Goal: Book appointment/travel/reservation

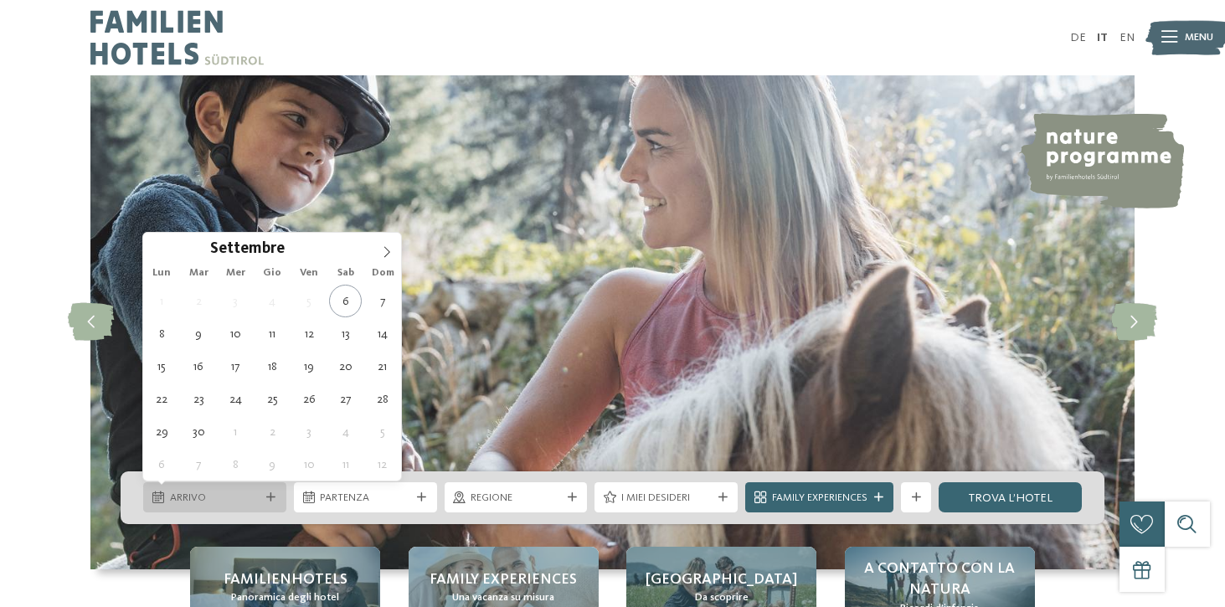
click at [220, 493] on span "Arrivo" at bounding box center [215, 498] width 90 height 15
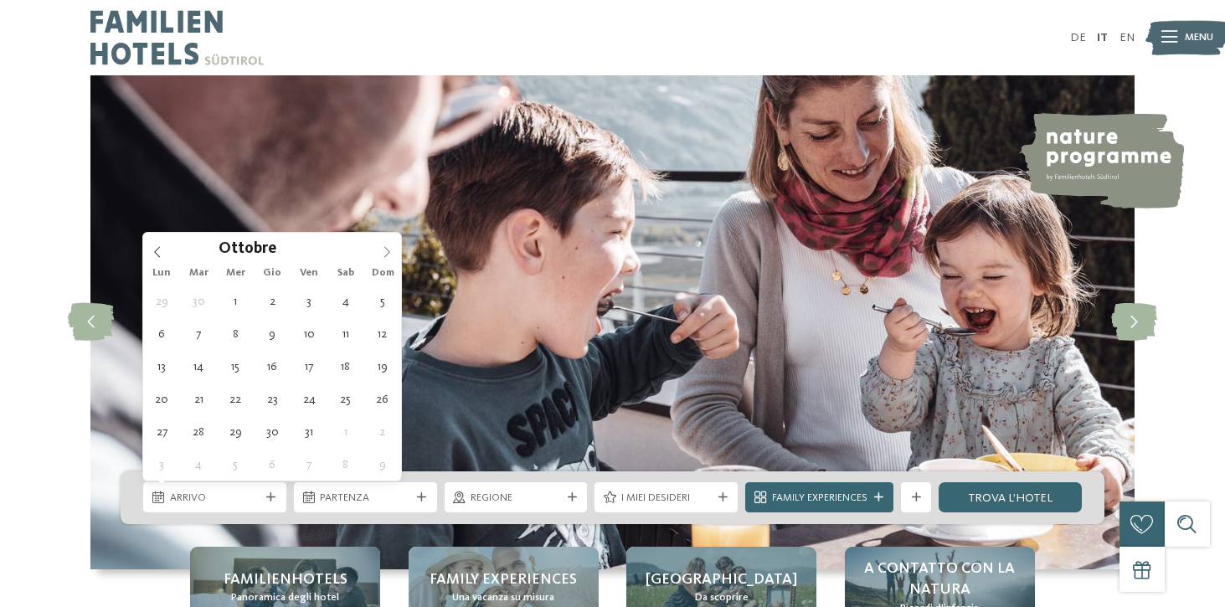
click at [385, 250] on icon at bounding box center [387, 252] width 12 height 12
type input "****"
click at [385, 250] on icon at bounding box center [387, 252] width 12 height 12
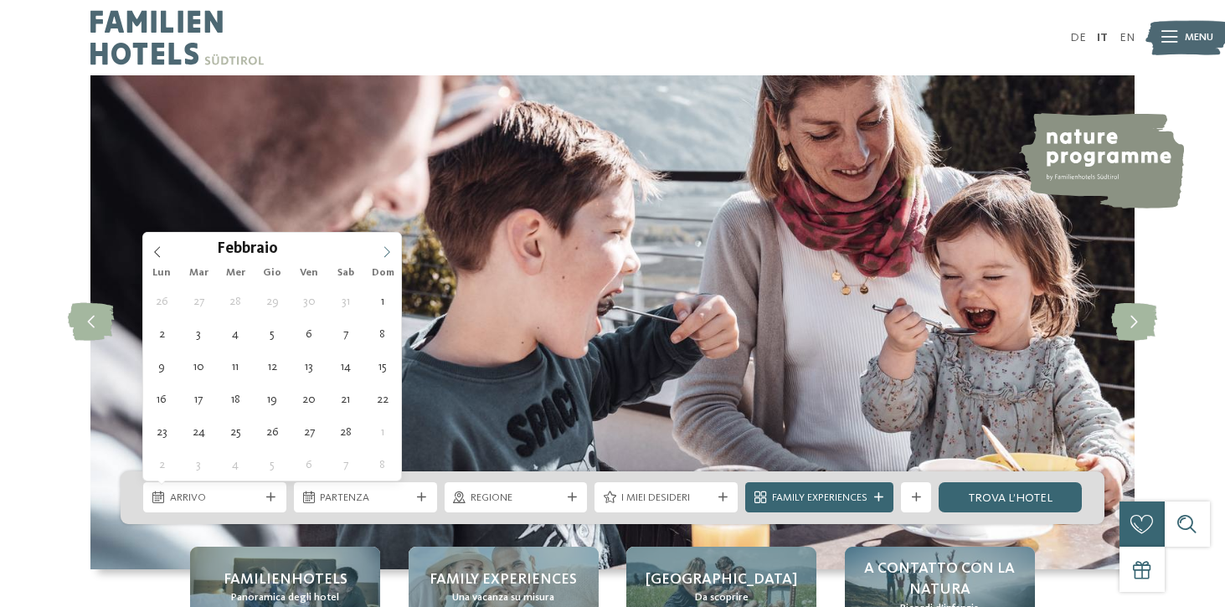
click at [385, 250] on icon at bounding box center [387, 252] width 12 height 12
type div "[DATE]"
type input "****"
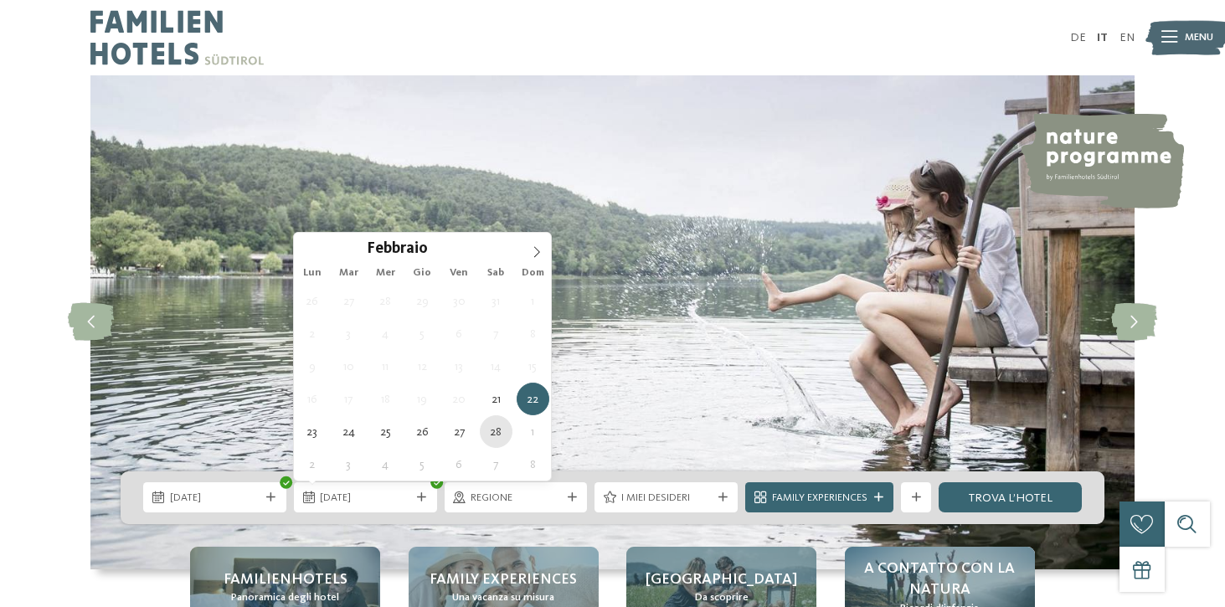
type div "[DATE]"
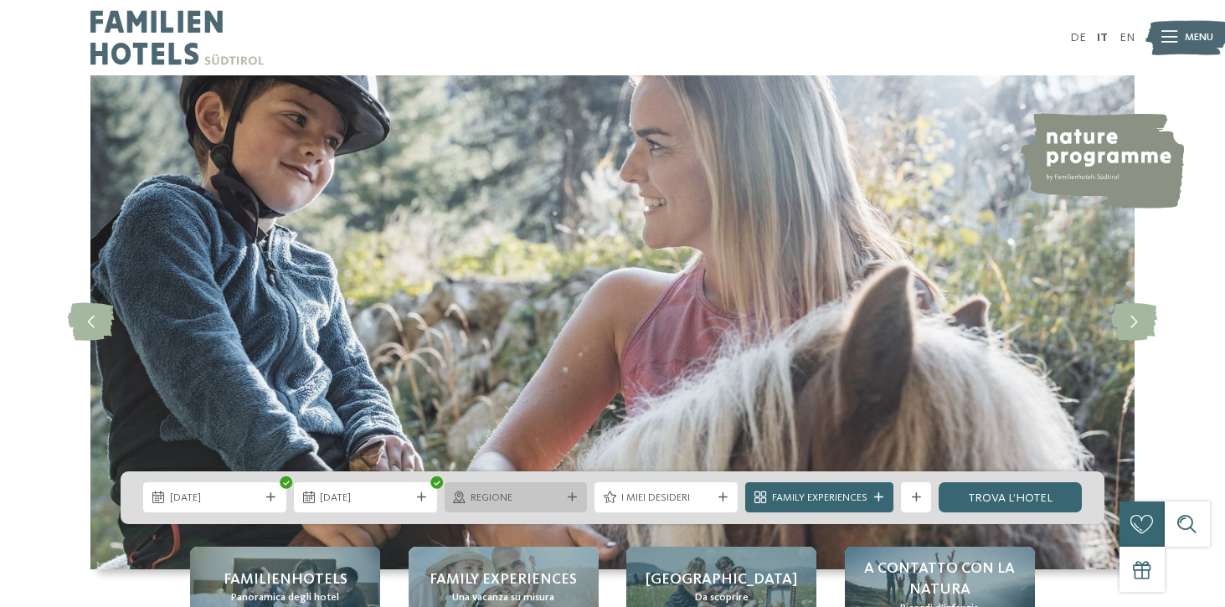
click at [528, 501] on span "Regione" at bounding box center [515, 498] width 90 height 15
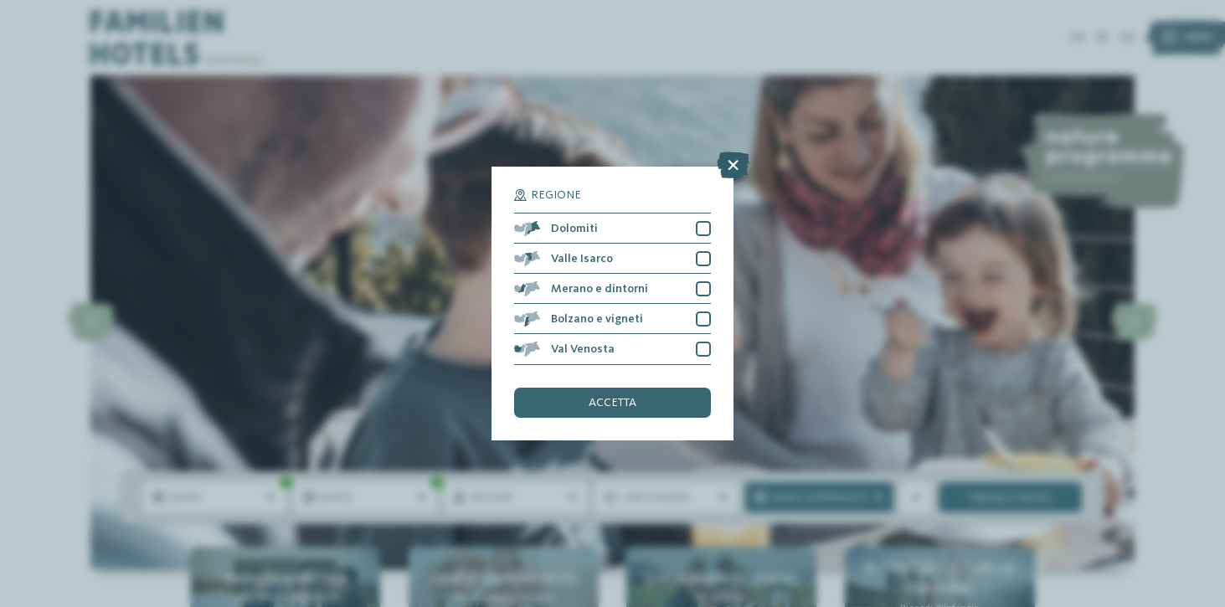
click at [742, 161] on icon at bounding box center [733, 165] width 33 height 27
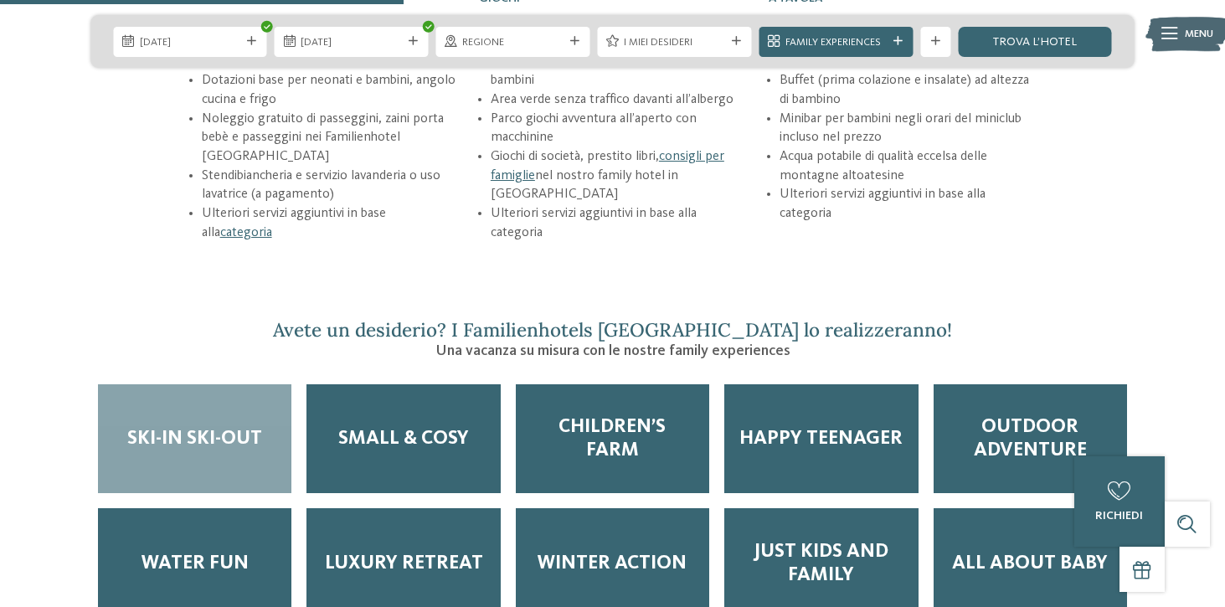
scroll to position [2277, 0]
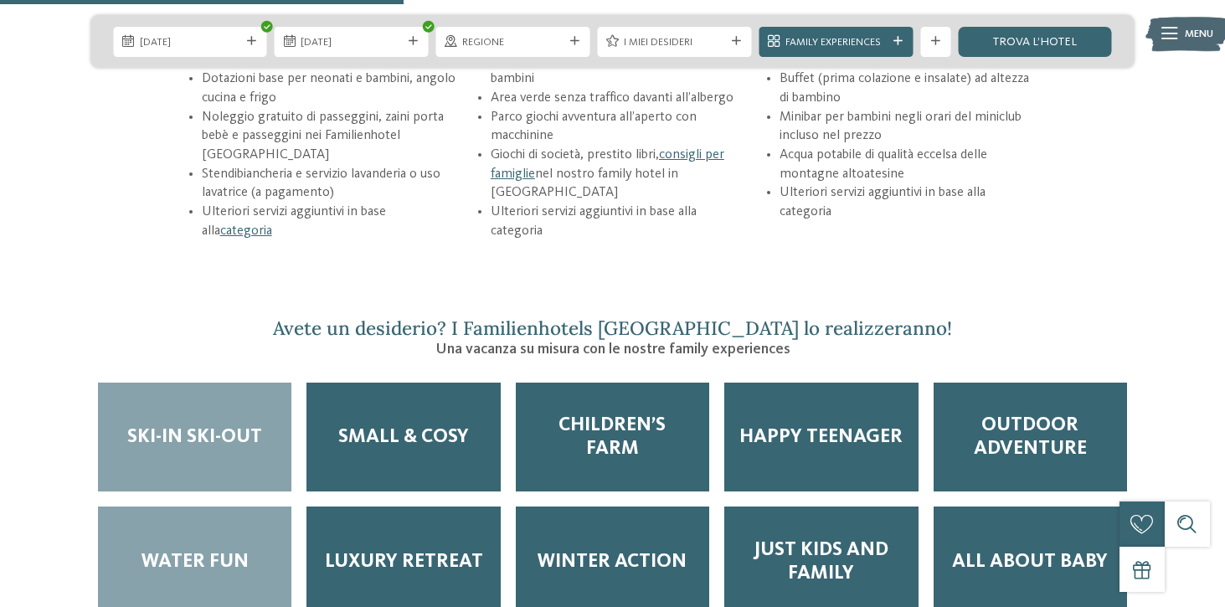
click at [199, 555] on div "Water Fun" at bounding box center [194, 561] width 193 height 110
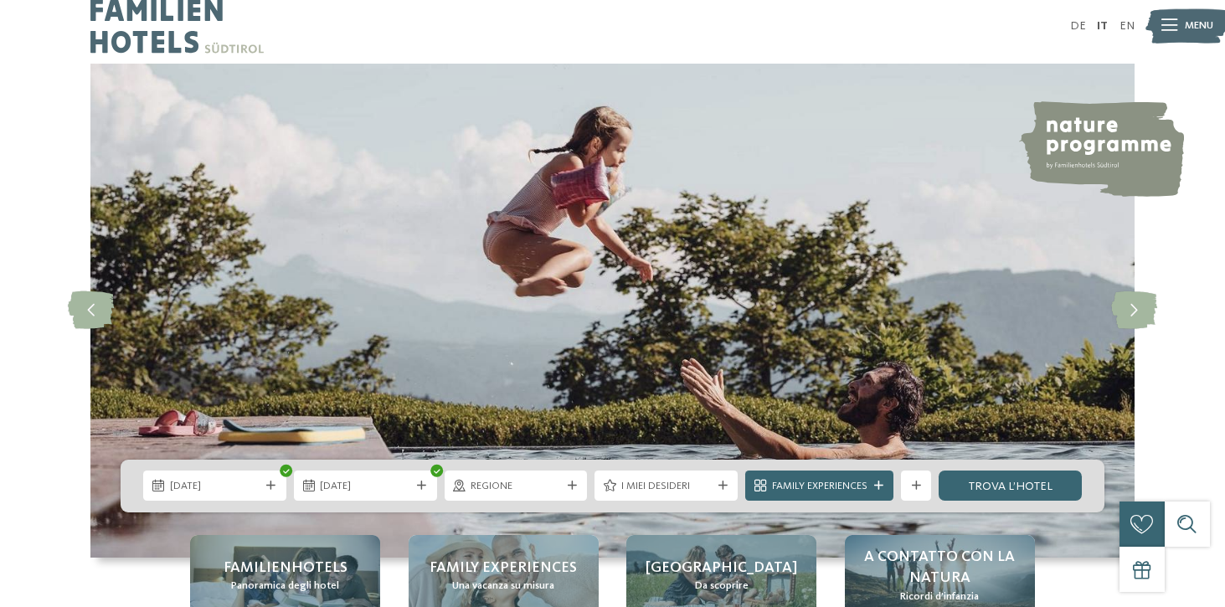
scroll to position [0, 0]
